Goal: Navigation & Orientation: Find specific page/section

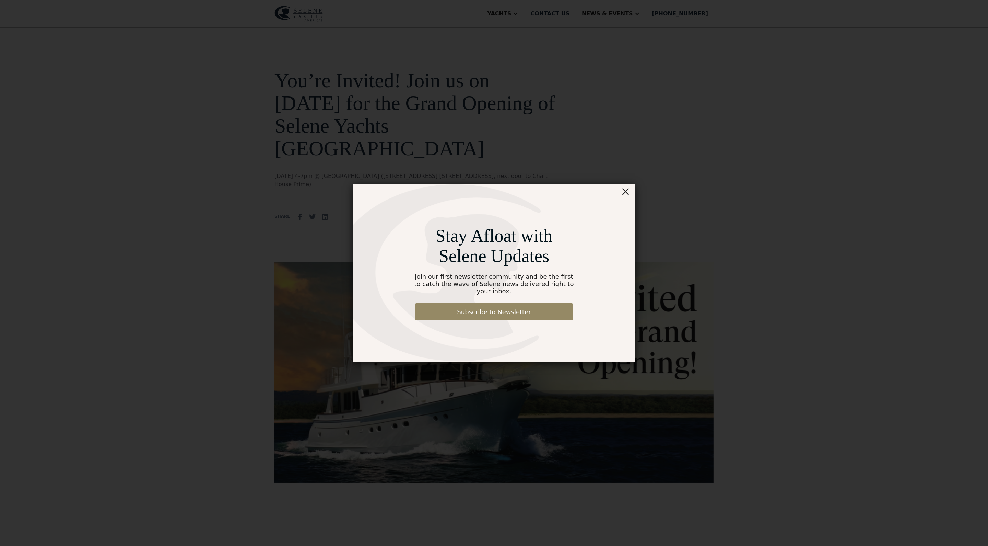
click at [630, 192] on div "×" at bounding box center [626, 191] width 10 height 14
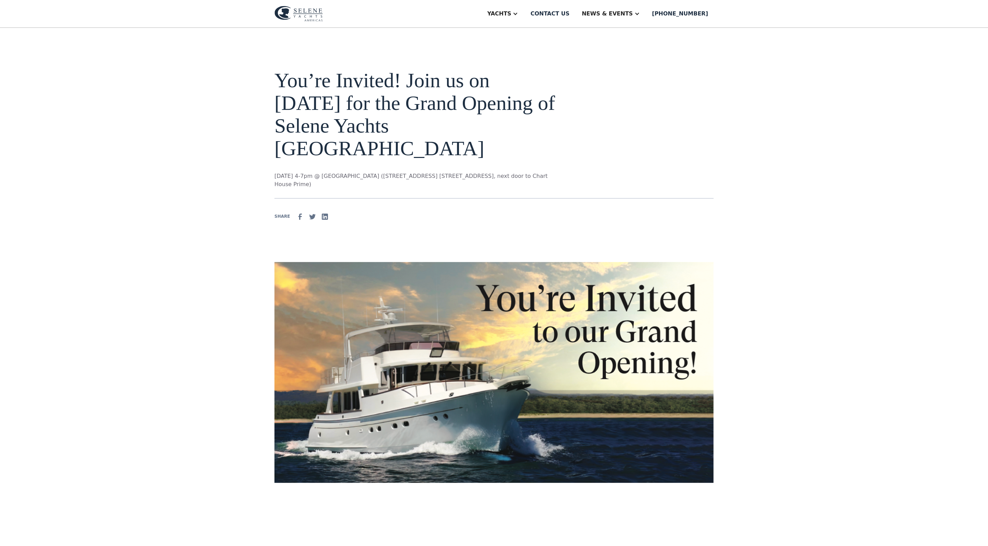
click at [279, 19] on img at bounding box center [299, 14] width 48 height 16
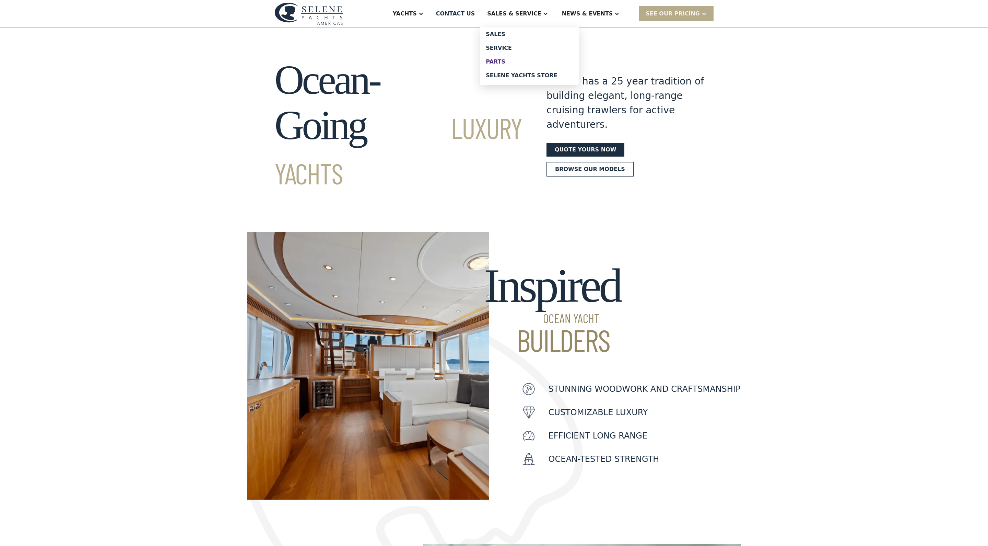
click at [522, 65] on div "Parts" at bounding box center [530, 61] width 88 height 5
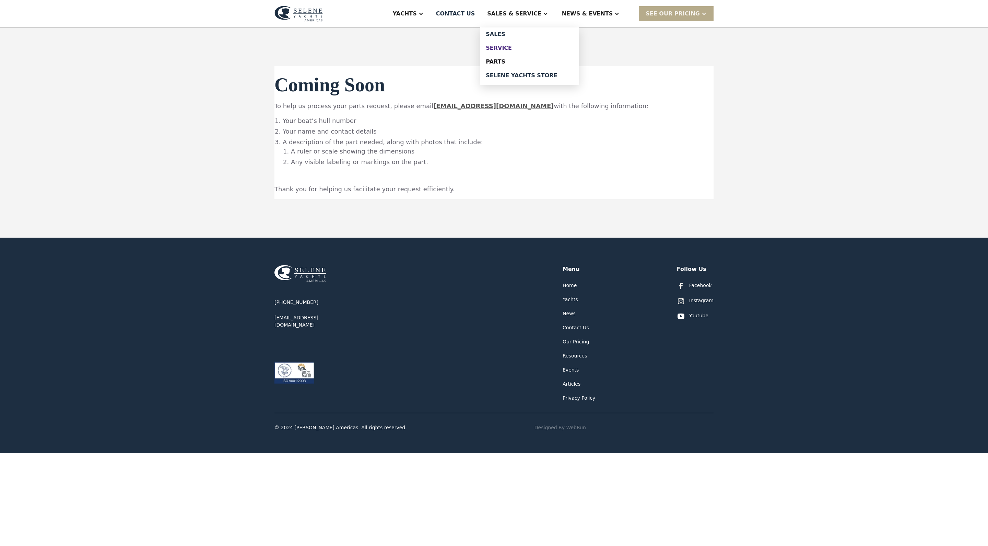
click at [530, 51] on div "Service" at bounding box center [530, 47] width 88 height 5
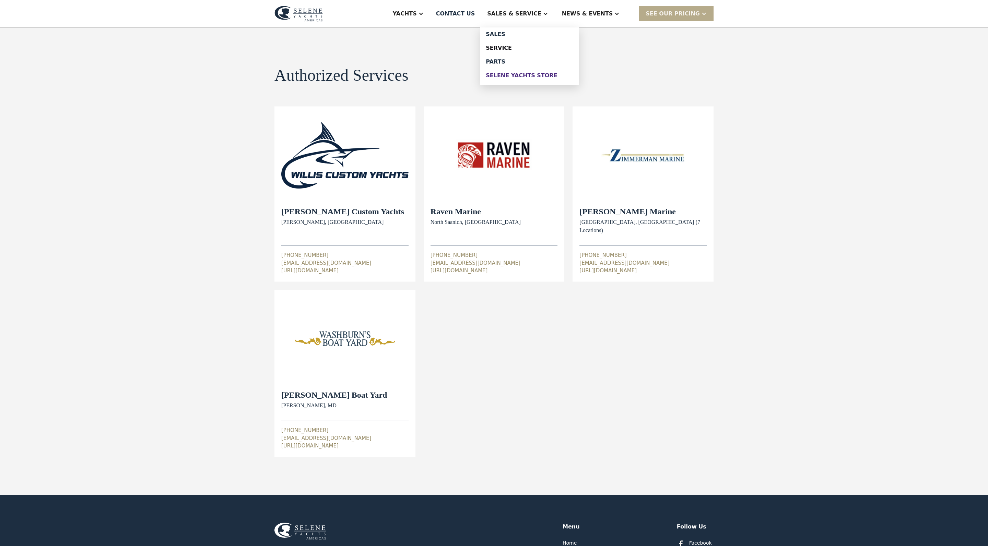
click at [520, 78] on div "Selene Yachts Store" at bounding box center [530, 75] width 88 height 5
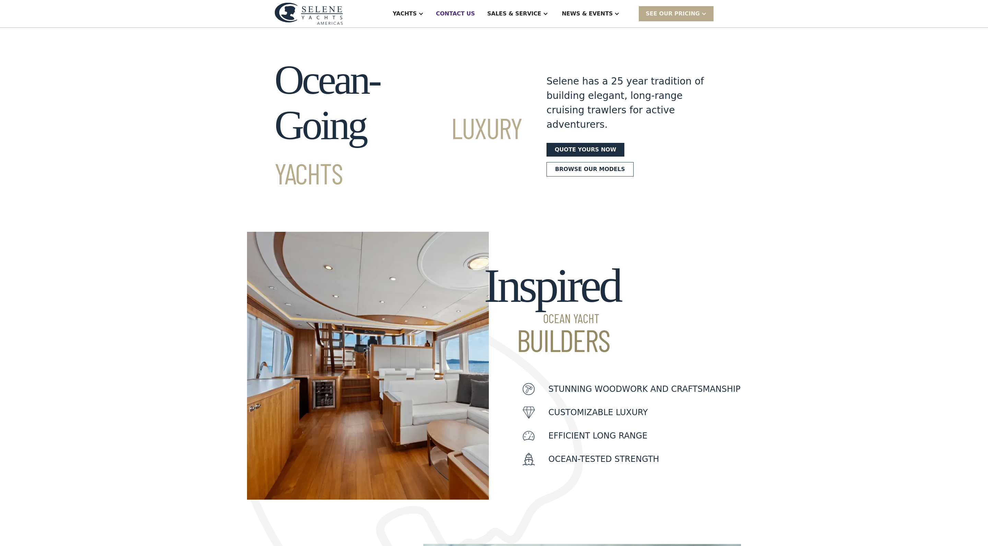
click at [467, 12] on div "Contact US" at bounding box center [455, 14] width 39 height 8
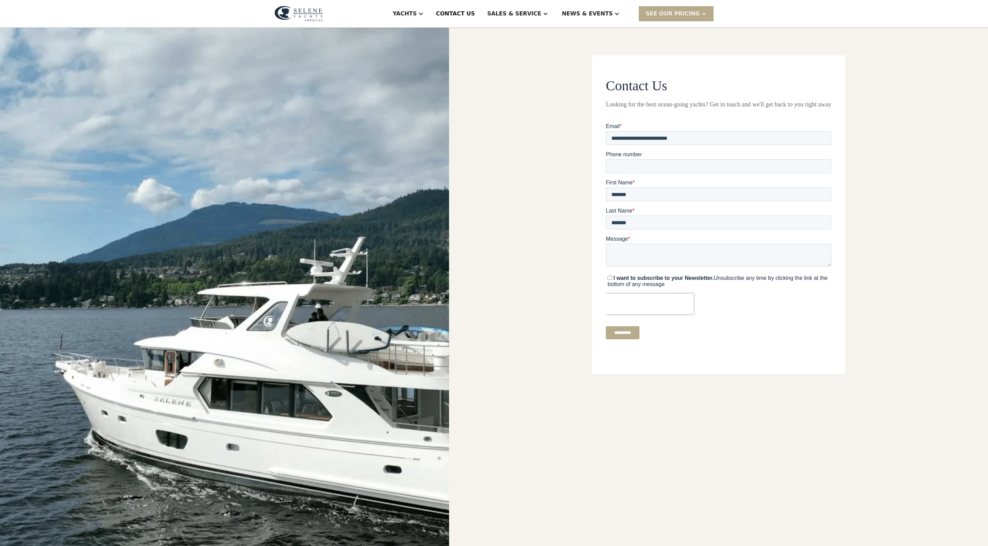
click at [288, 10] on img at bounding box center [299, 14] width 48 height 16
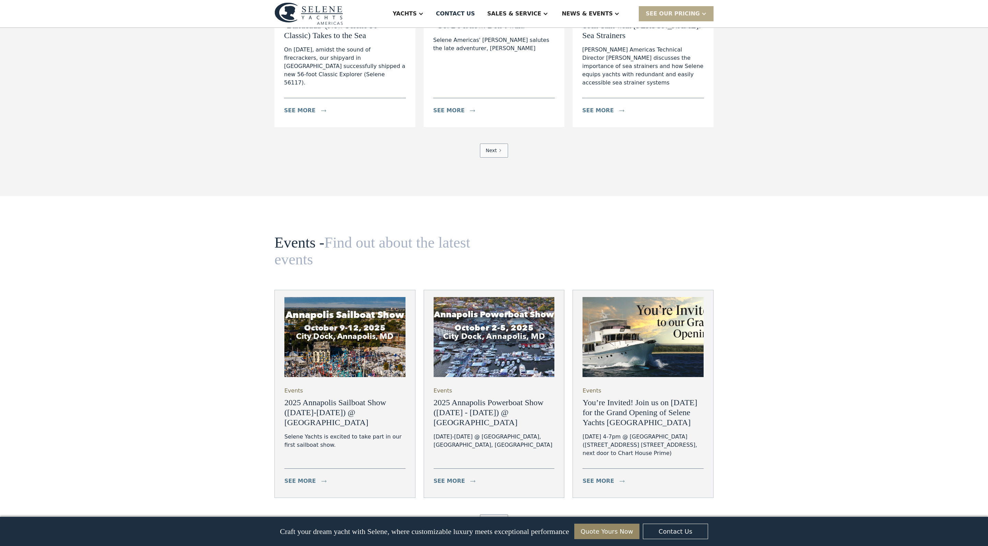
scroll to position [1956, 0]
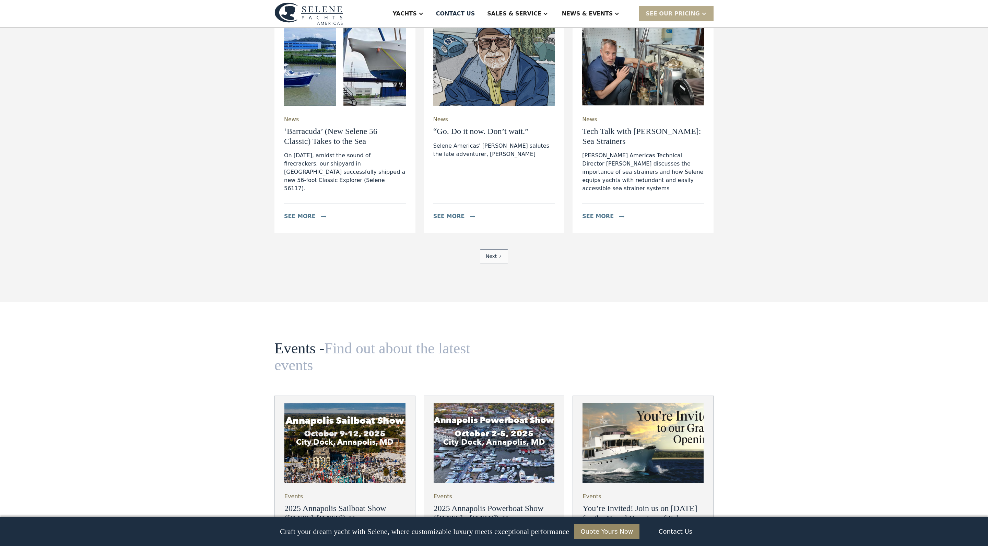
click at [489, 260] on div "Next" at bounding box center [491, 256] width 11 height 7
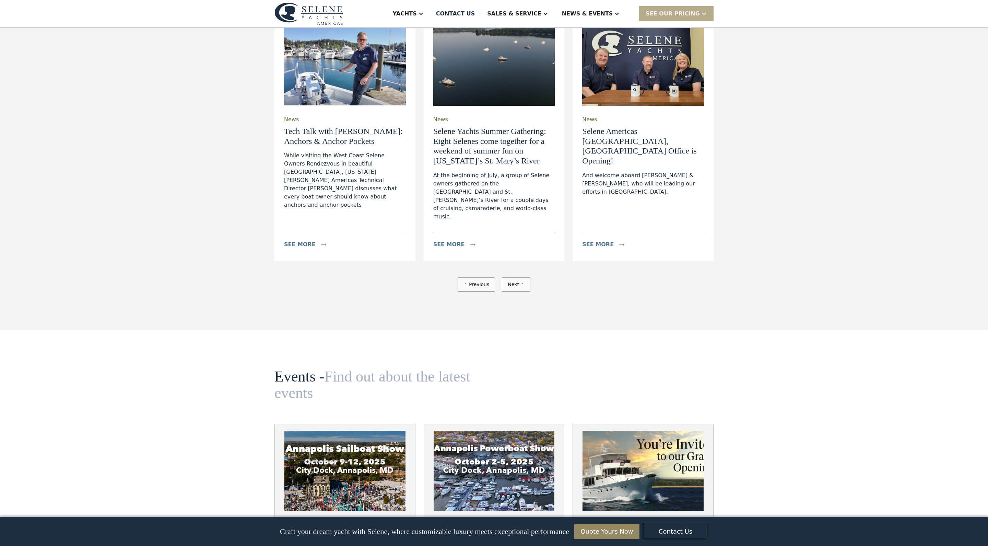
click at [519, 288] on div "Next" at bounding box center [513, 284] width 11 height 7
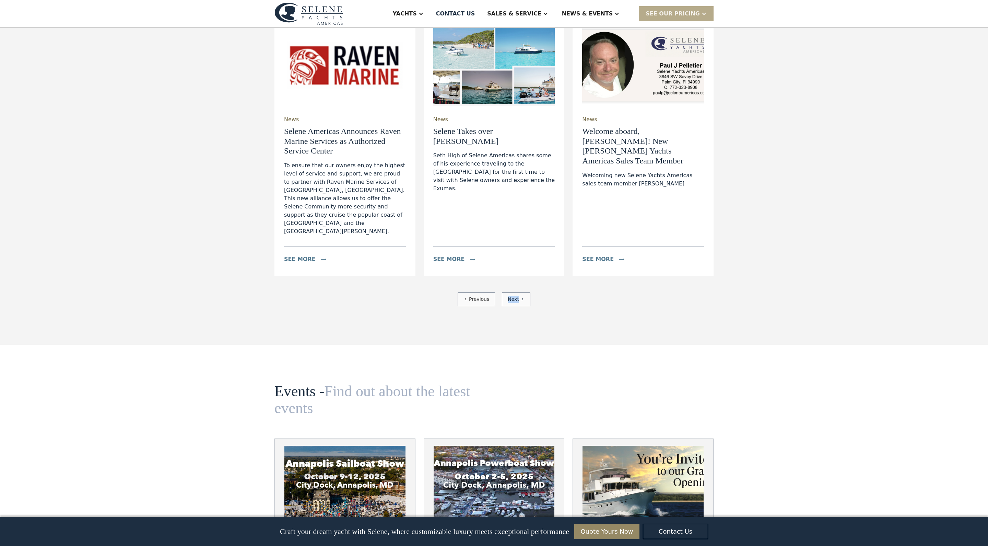
click at [524, 306] on div "News Selene Americas Announces Raven Marine Services as Authorized Service Cent…" at bounding box center [494, 163] width 439 height 288
click at [481, 306] on div "News Selene Americas Announces Raven Marine Services as Authorized Service Cent…" at bounding box center [494, 163] width 439 height 288
click at [477, 303] on div "Previous" at bounding box center [479, 298] width 20 height 7
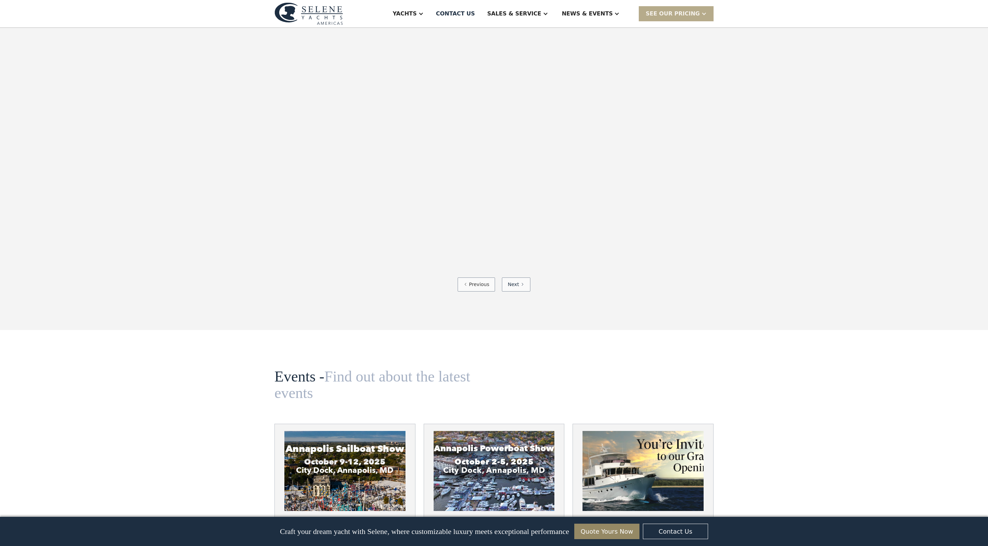
scroll to position [0, 0]
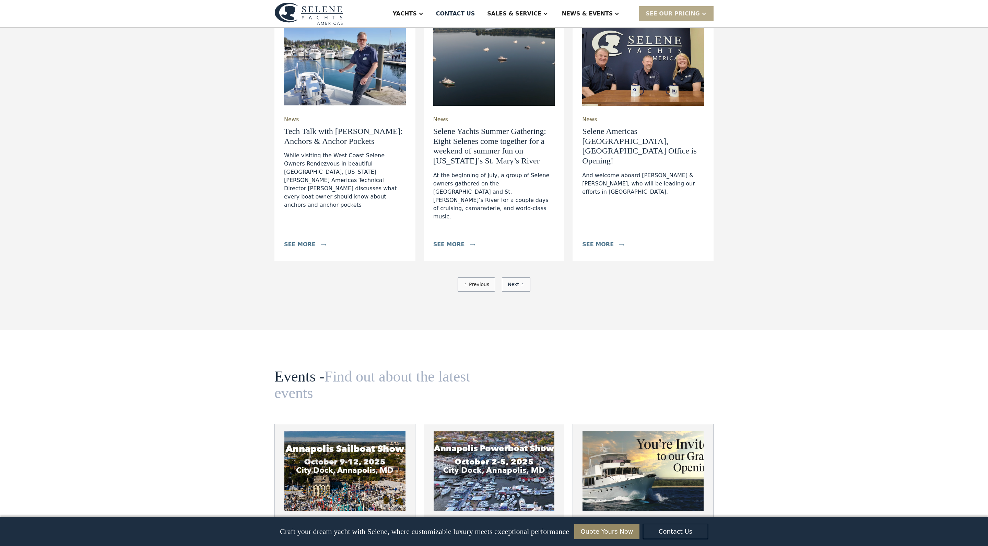
click at [480, 291] on link "Previous" at bounding box center [476, 284] width 37 height 14
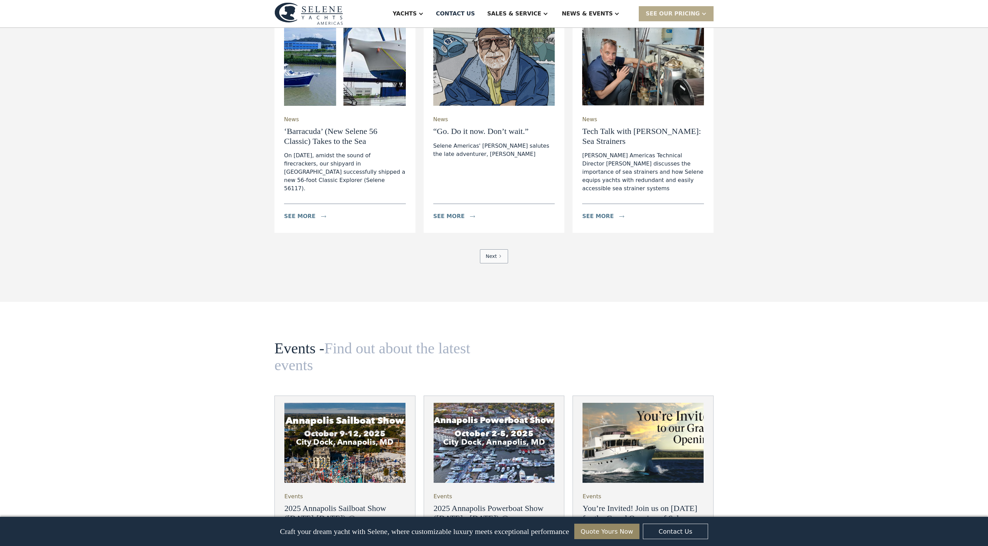
click at [487, 260] on div "Next" at bounding box center [491, 256] width 11 height 7
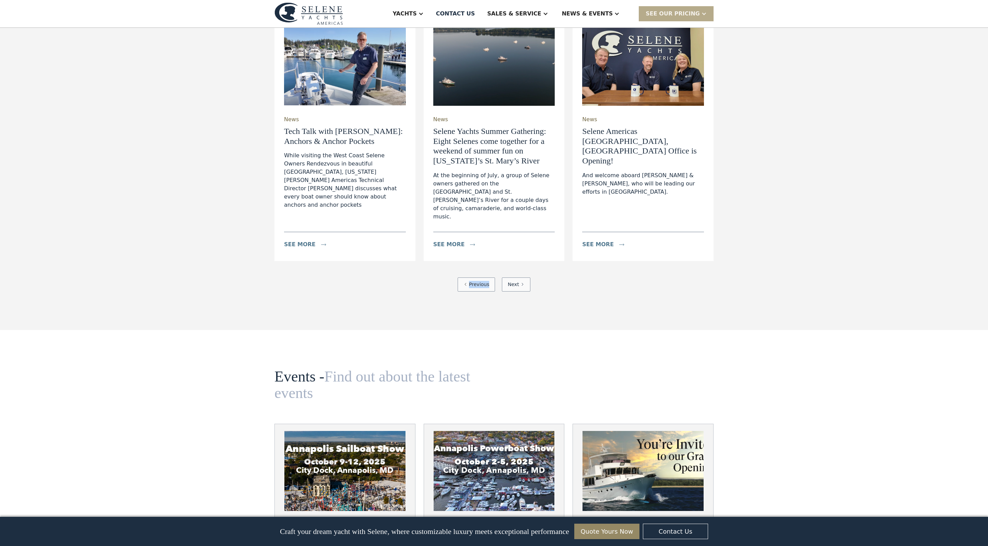
click at [487, 291] on div "News Tech Talk with Dylan: Anchors & Anchor Pockets While visiting the West Coa…" at bounding box center [494, 155] width 439 height 273
